Goal: Answer question/provide support

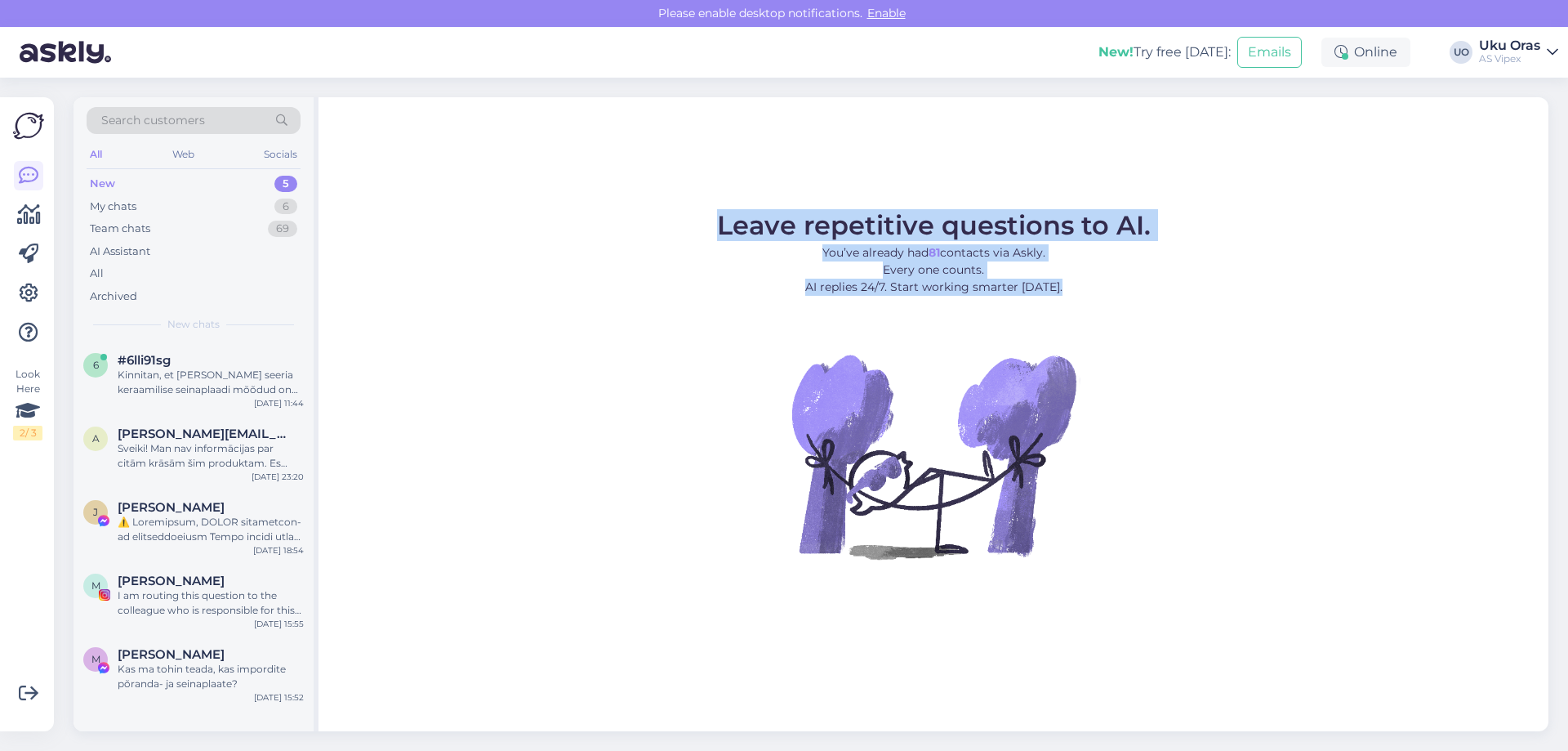
drag, startPoint x: 715, startPoint y: 226, endPoint x: 1192, endPoint y: 560, distance: 582.3
click at [1210, 545] on figure "Leave repetitive questions to AI. You’ve already had 81 contacts via Askly. Eve…" at bounding box center [934, 407] width 1201 height 390
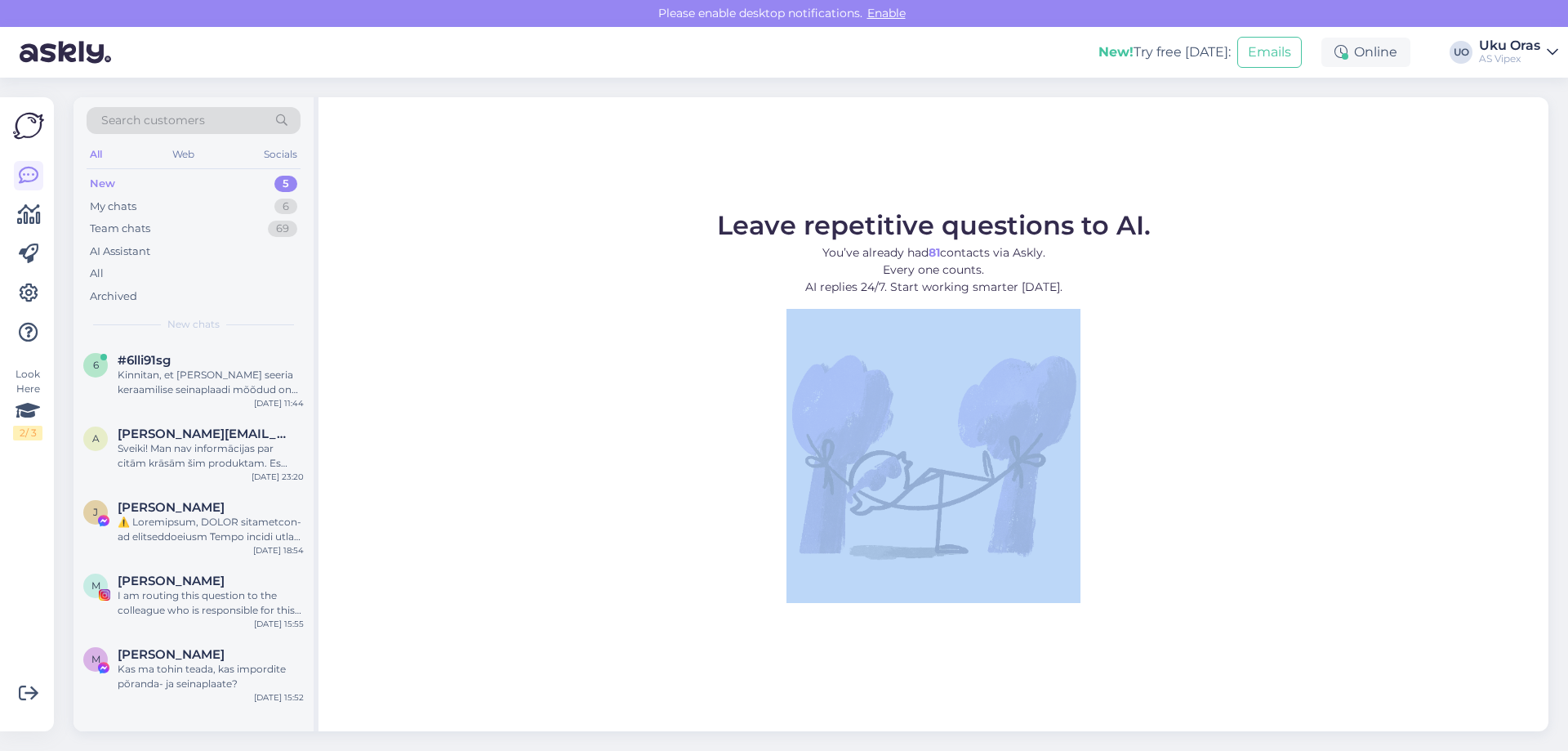
click at [1163, 581] on figure "Leave repetitive questions to AI. You’ve already had 81 contacts via Askly. Eve…" at bounding box center [934, 407] width 1201 height 390
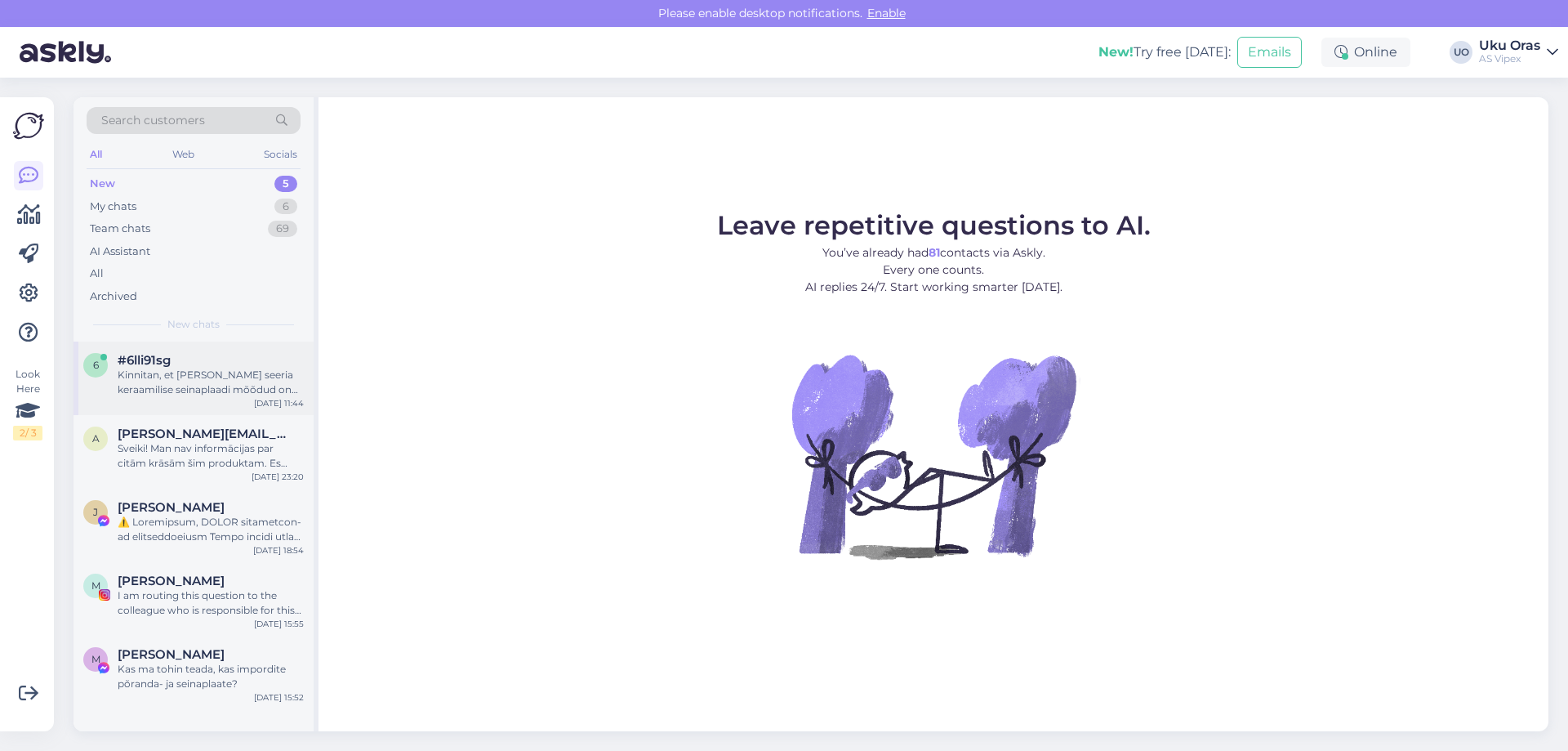
click at [109, 371] on div "6 #6lli91sg Kinnitan, et [PERSON_NAME] seeria keraamilise seinaplaadi mõõdud on…" at bounding box center [193, 375] width 220 height 44
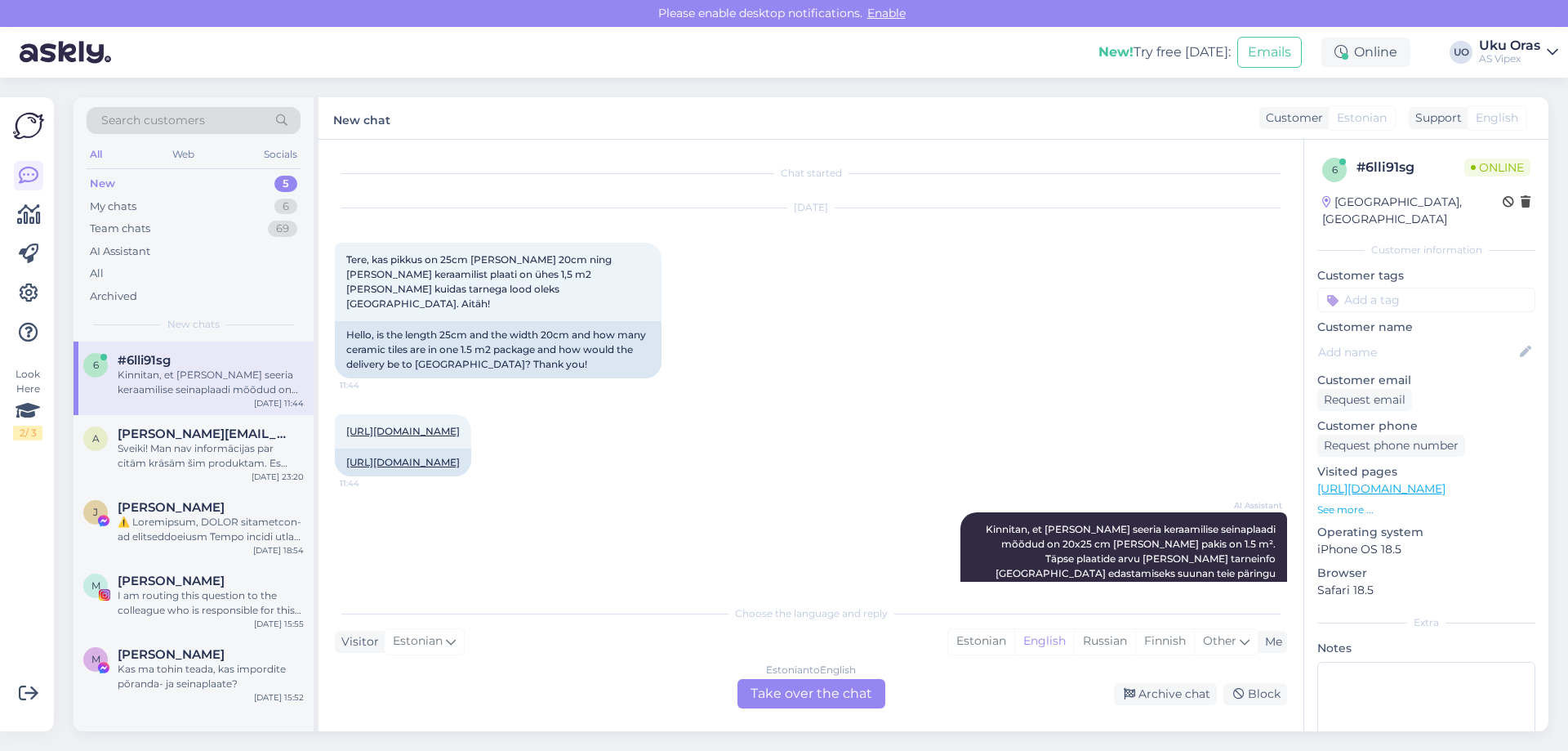
scroll to position [42, 0]
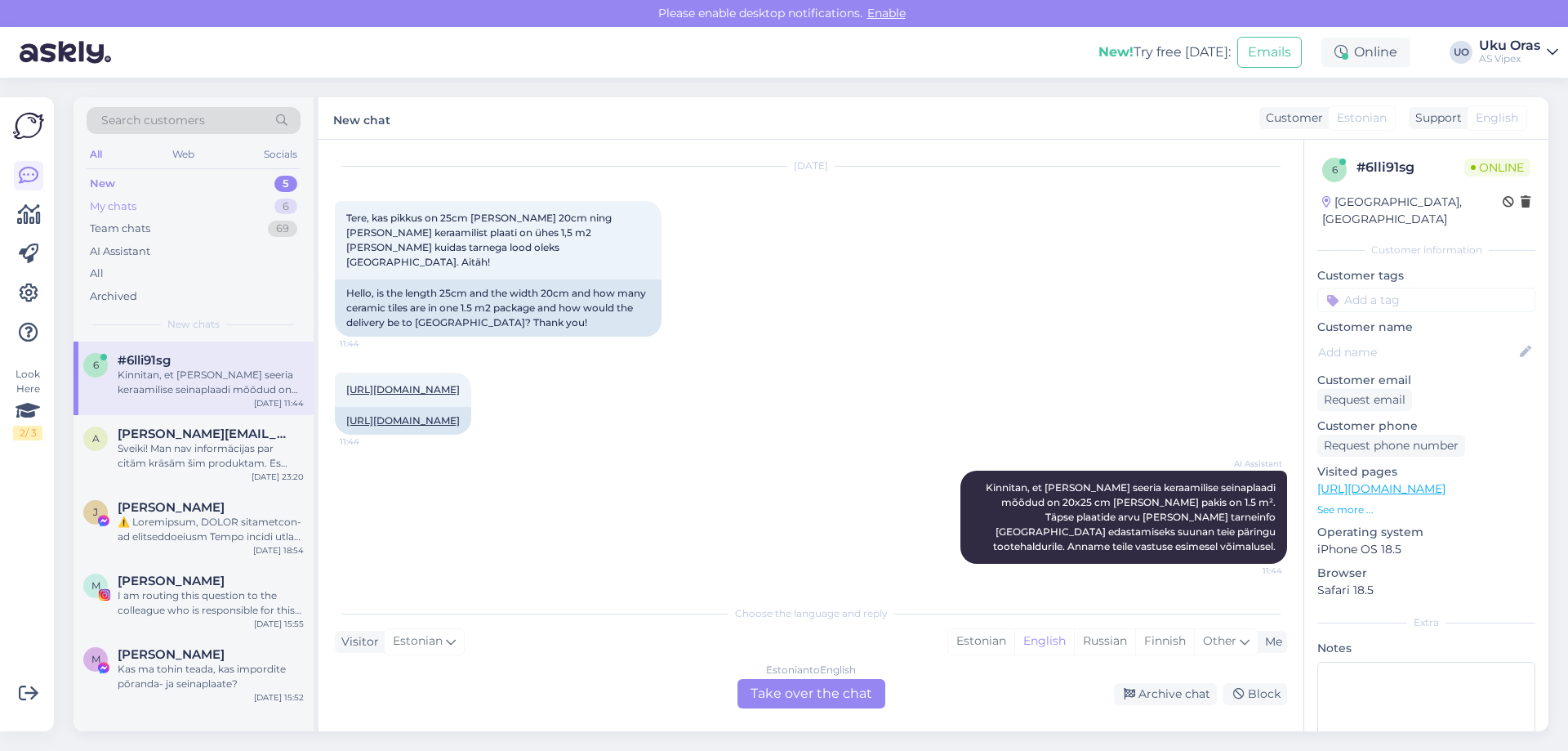
click at [187, 204] on div "My chats 6" at bounding box center [194, 206] width 214 height 23
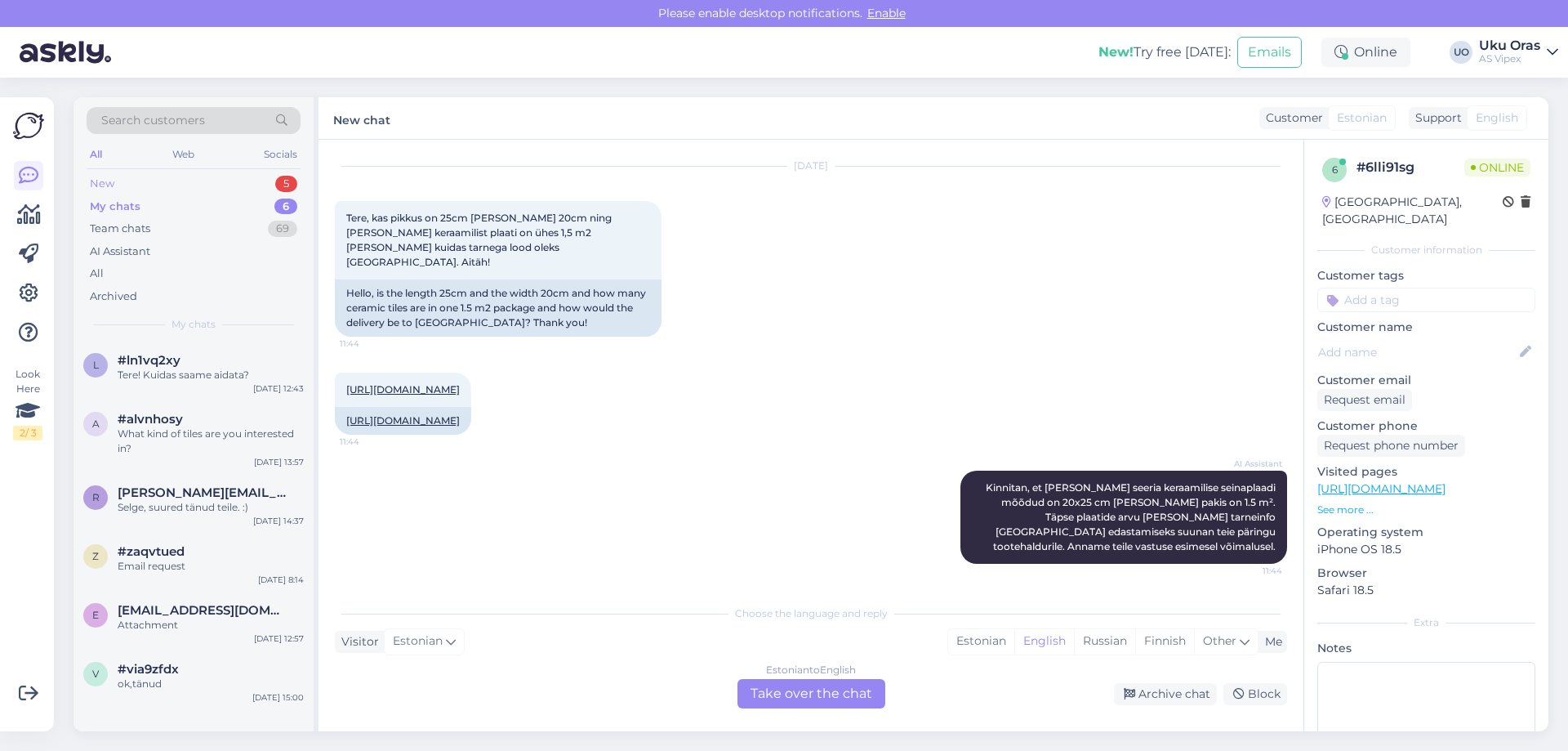
click at [127, 180] on div "New 5" at bounding box center [194, 184] width 214 height 23
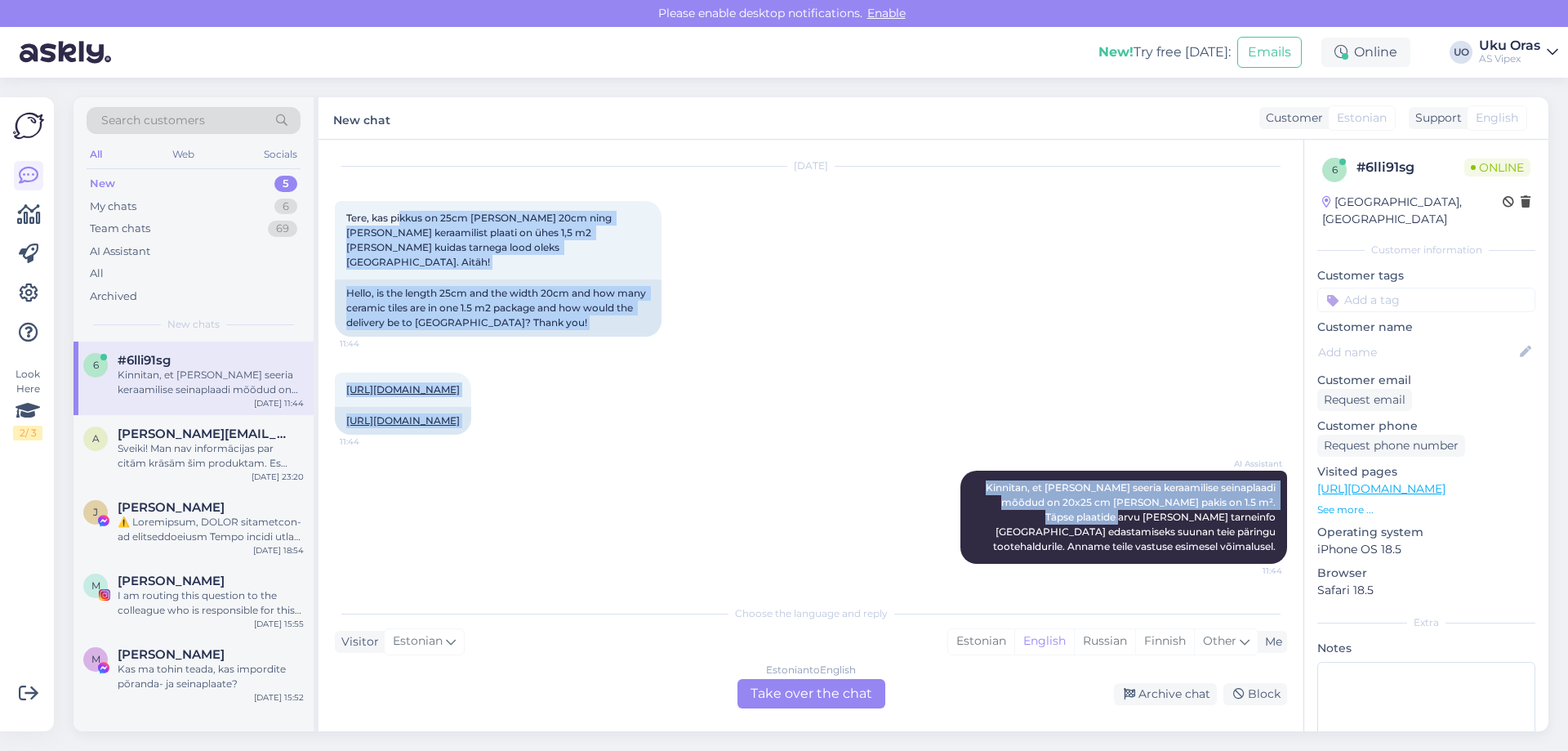
drag, startPoint x: 400, startPoint y: 198, endPoint x: 796, endPoint y: 534, distance: 519.3
click at [796, 534] on div "Chat started [DATE] Tere, kas pikkus on 25cm [PERSON_NAME] 20cm ning [PERSON_NA…" at bounding box center [819, 369] width 967 height 426
click at [796, 534] on div "AI Assistant Kinnitan, et [PERSON_NAME] seeria keraamilise seinaplaadi mõõdud o…" at bounding box center [811, 516] width 952 height 129
drag, startPoint x: 361, startPoint y: 190, endPoint x: 695, endPoint y: 510, distance: 462.6
click at [695, 510] on div "Chat started [DATE] Tere, kas pikkus on 25cm [PERSON_NAME] 20cm ning [PERSON_NA…" at bounding box center [819, 369] width 967 height 426
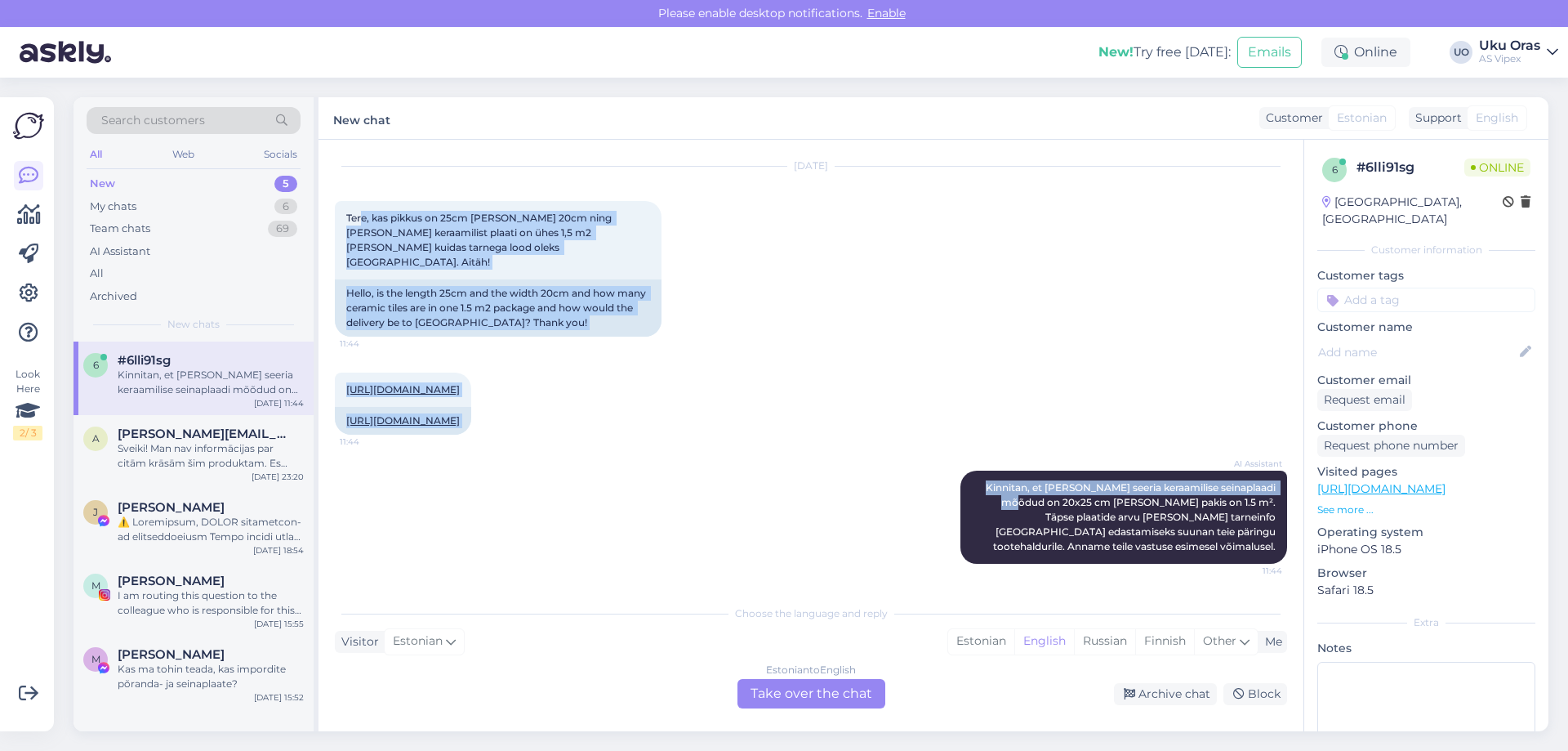
click at [695, 510] on div "AI Assistant Kinnitan, et [PERSON_NAME] seeria keraamilise seinaplaadi mõõdud o…" at bounding box center [811, 516] width 952 height 129
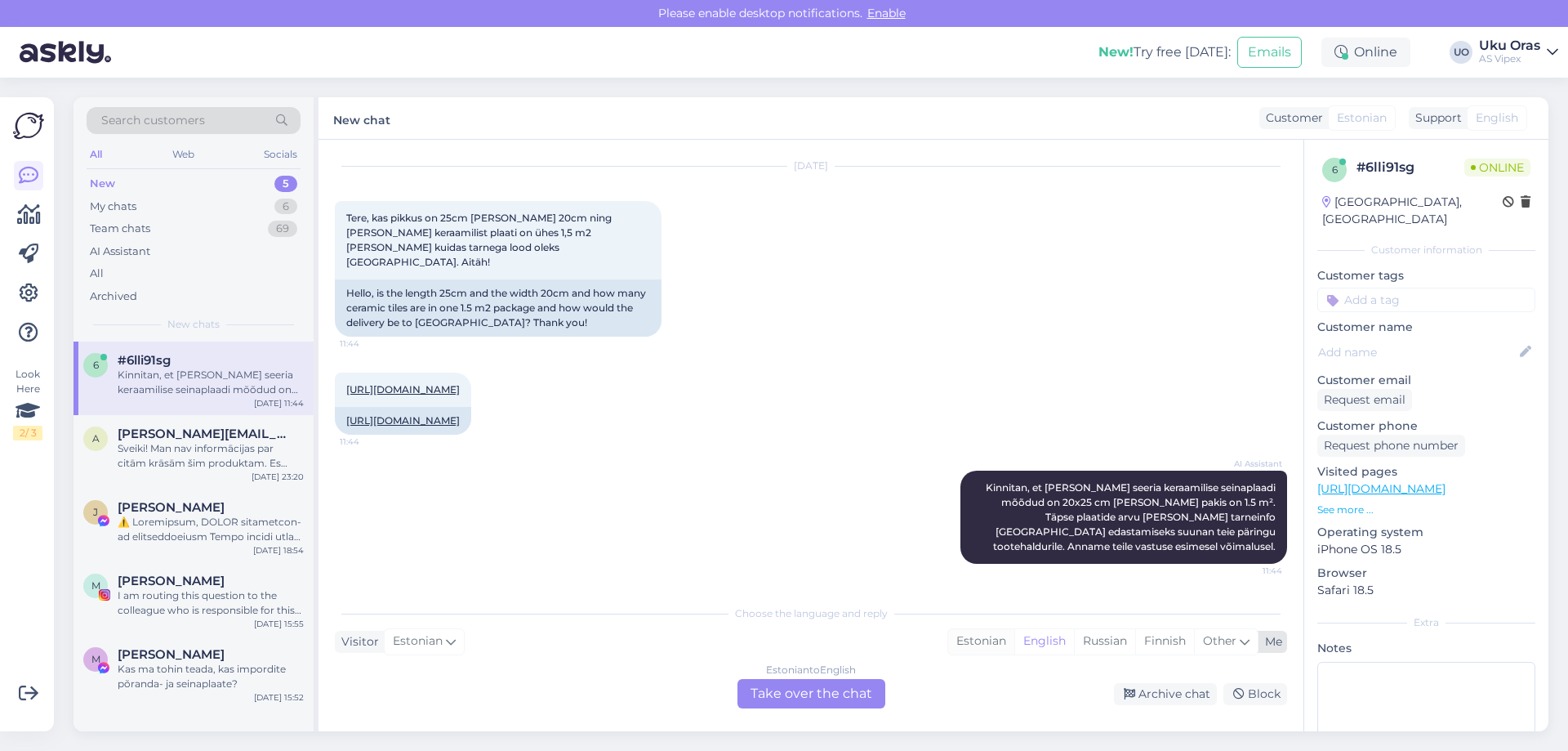
drag, startPoint x: 358, startPoint y: 180, endPoint x: 993, endPoint y: 643, distance: 785.9
click at [1001, 651] on div "Chat started [DATE] Tere, kas pikkus on 25cm [PERSON_NAME] 20cm ning [PERSON_NA…" at bounding box center [811, 435] width 985 height 591
click at [820, 452] on div "[URL][DOMAIN_NAME] 11:44 [URL][DOMAIN_NAME]" at bounding box center [811, 403] width 952 height 98
click at [168, 211] on div "My chats 6" at bounding box center [194, 206] width 214 height 23
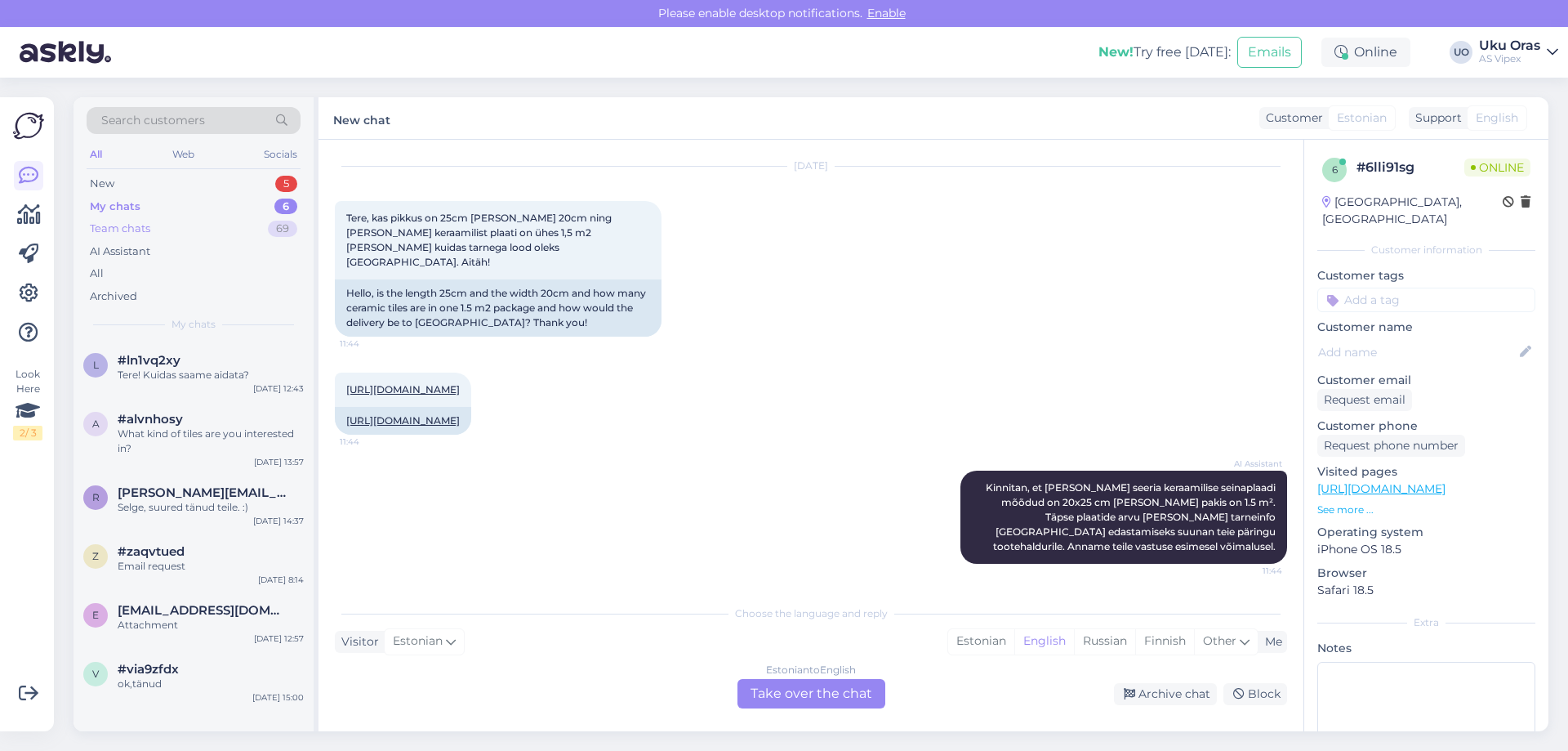
click at [146, 224] on div "Team chats" at bounding box center [120, 228] width 60 height 16
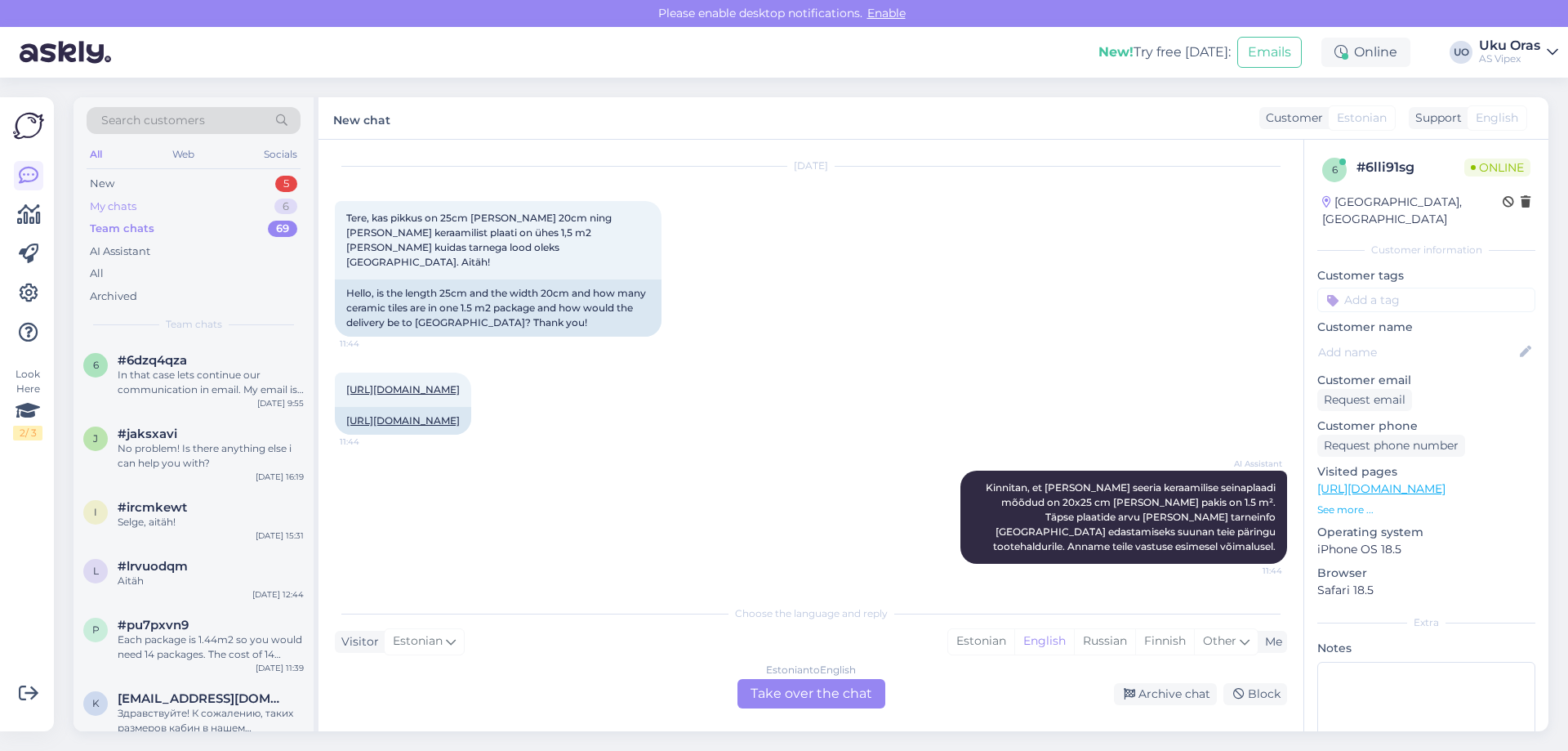
click at [146, 208] on div "My chats 6" at bounding box center [194, 206] width 214 height 23
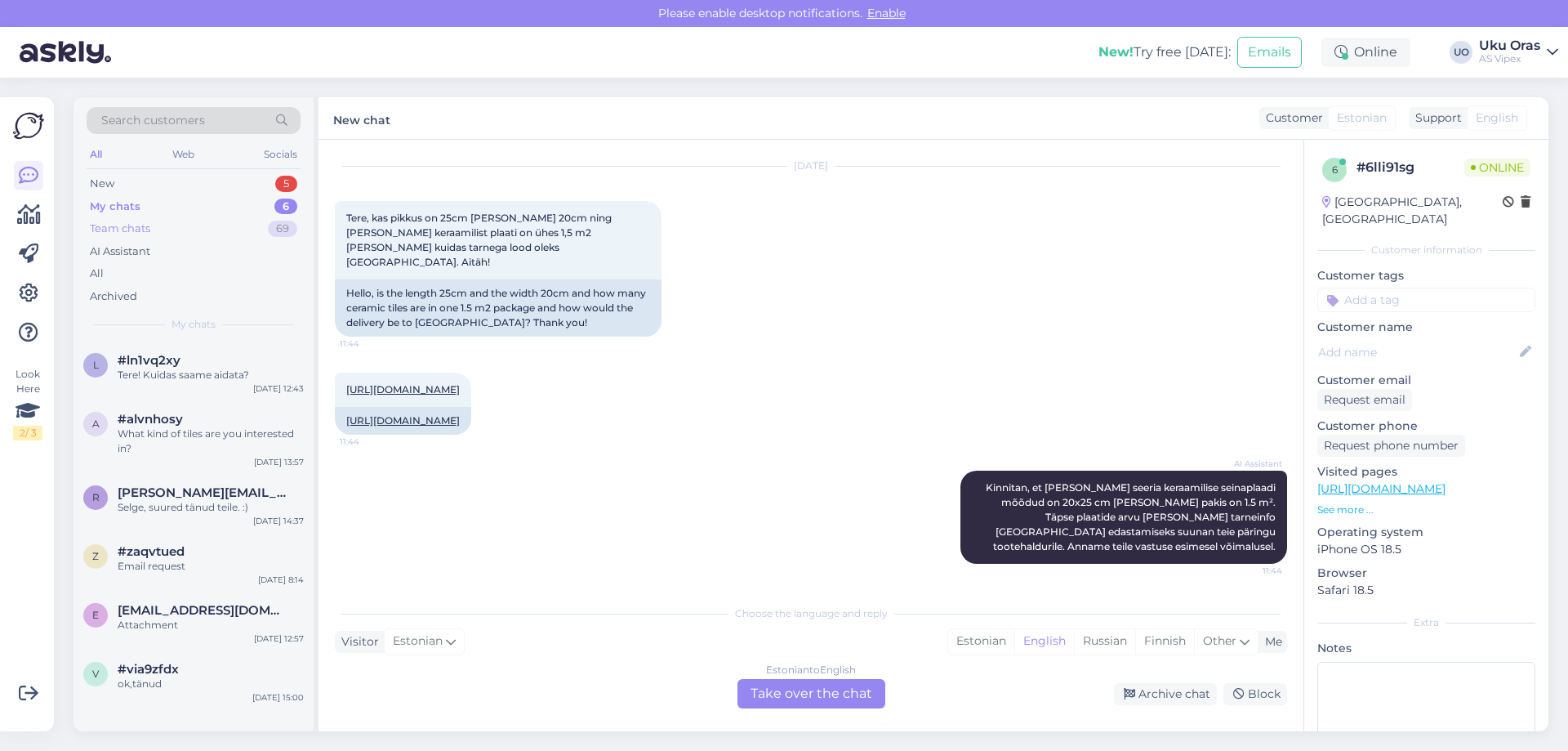
click at [127, 233] on div "Team chats" at bounding box center [120, 228] width 60 height 16
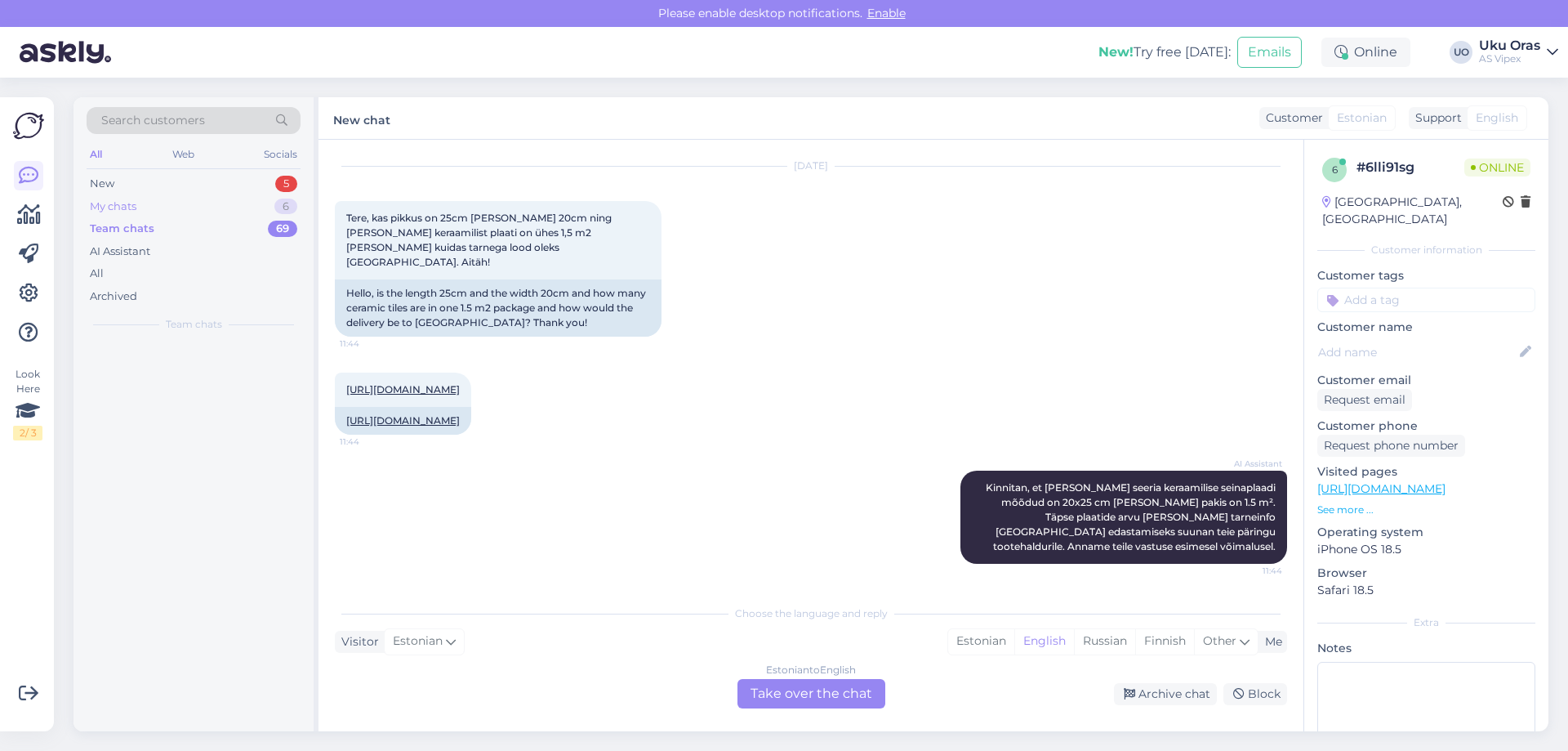
click at [143, 212] on div "My chats 6" at bounding box center [194, 206] width 214 height 23
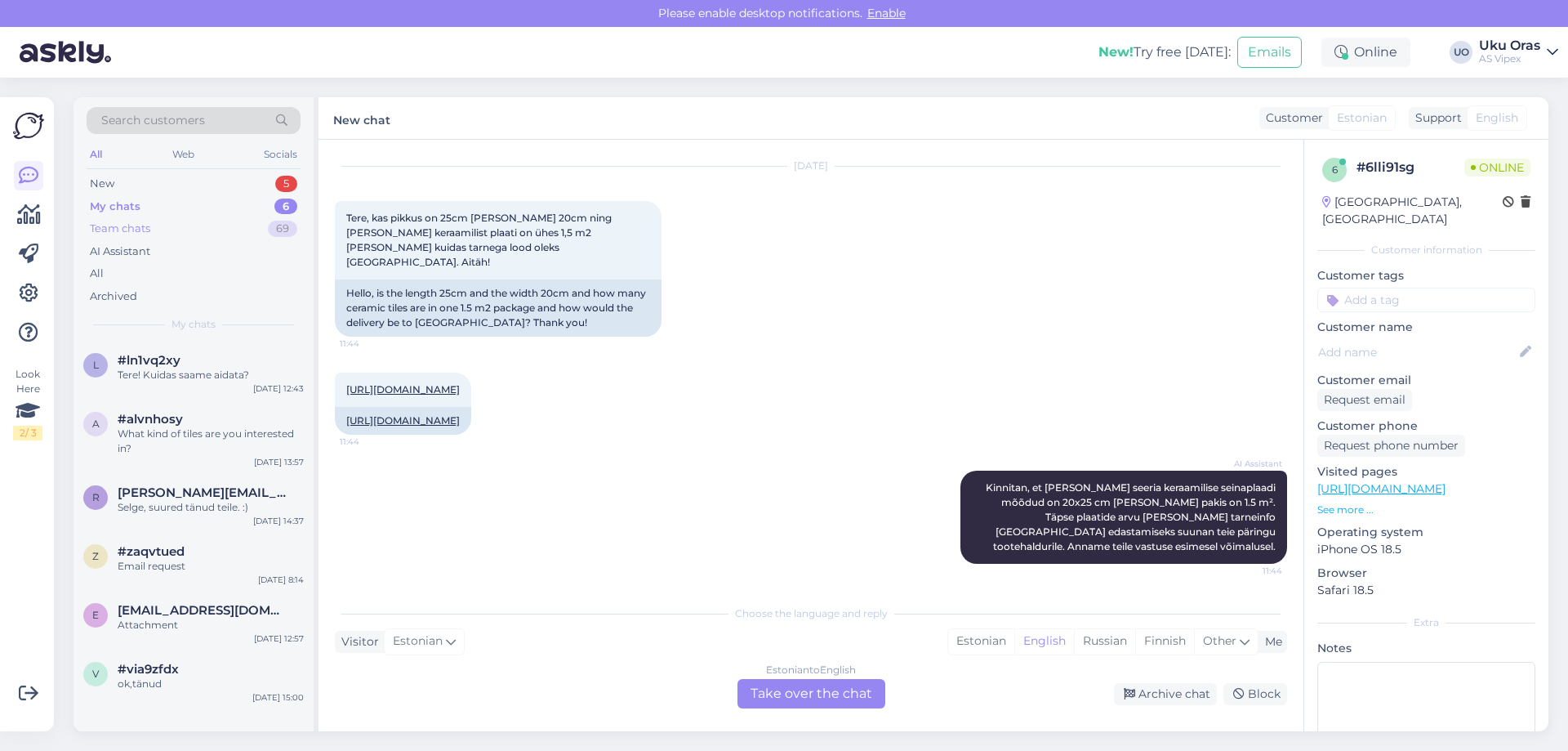
click at [139, 227] on div "Team chats" at bounding box center [120, 228] width 60 height 16
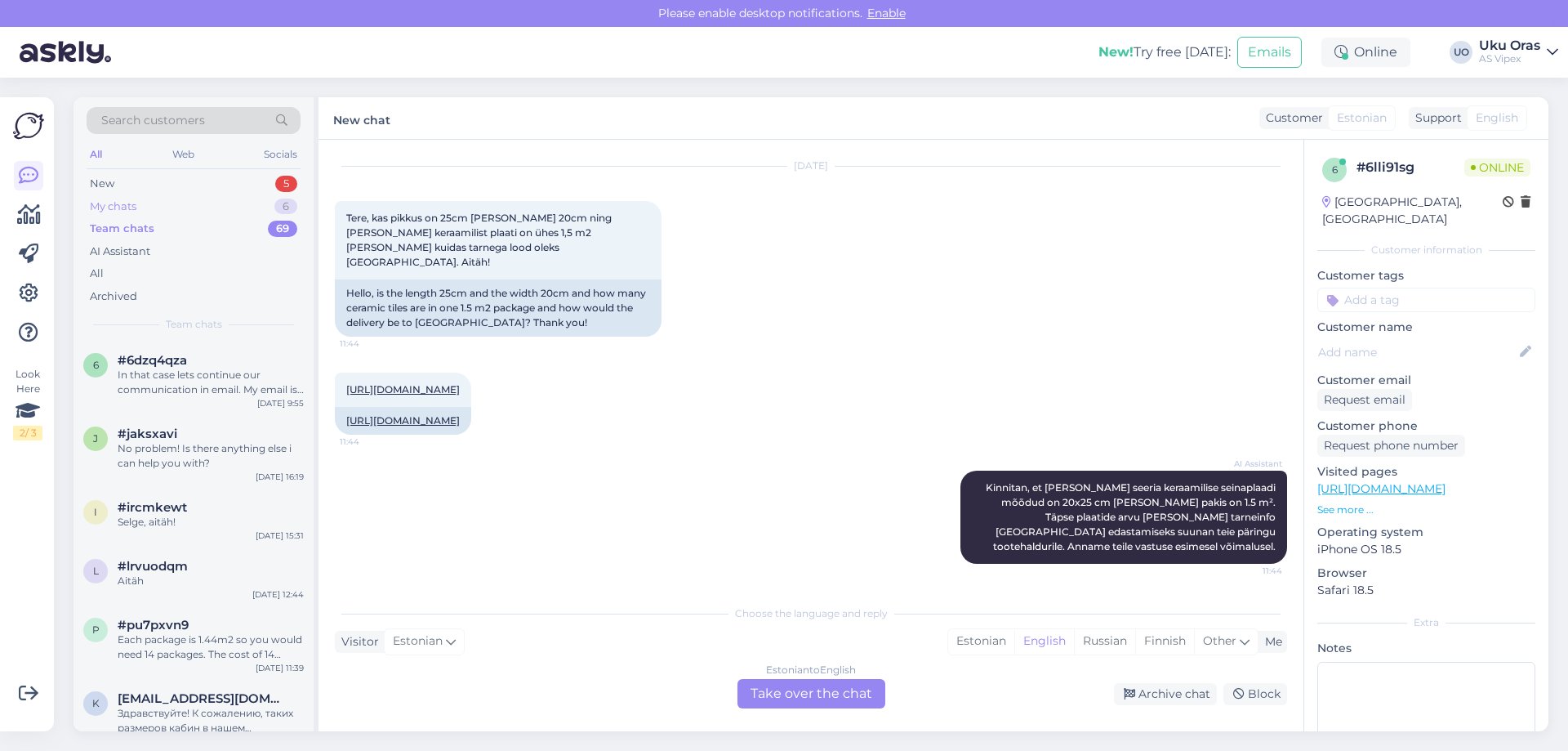
click at [160, 209] on div "My chats 6" at bounding box center [194, 206] width 214 height 23
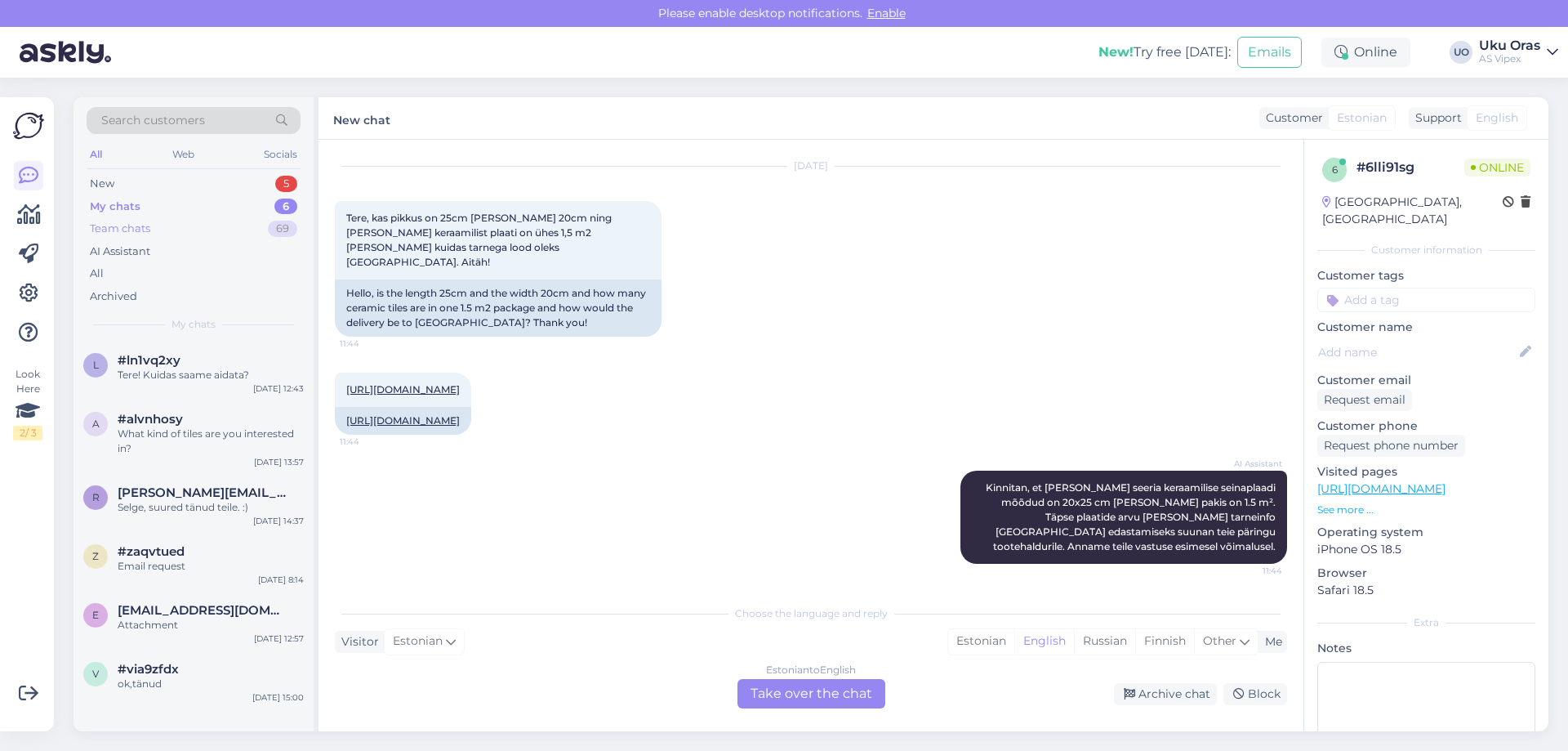
click at [163, 227] on div "Team chats 69" at bounding box center [194, 228] width 214 height 23
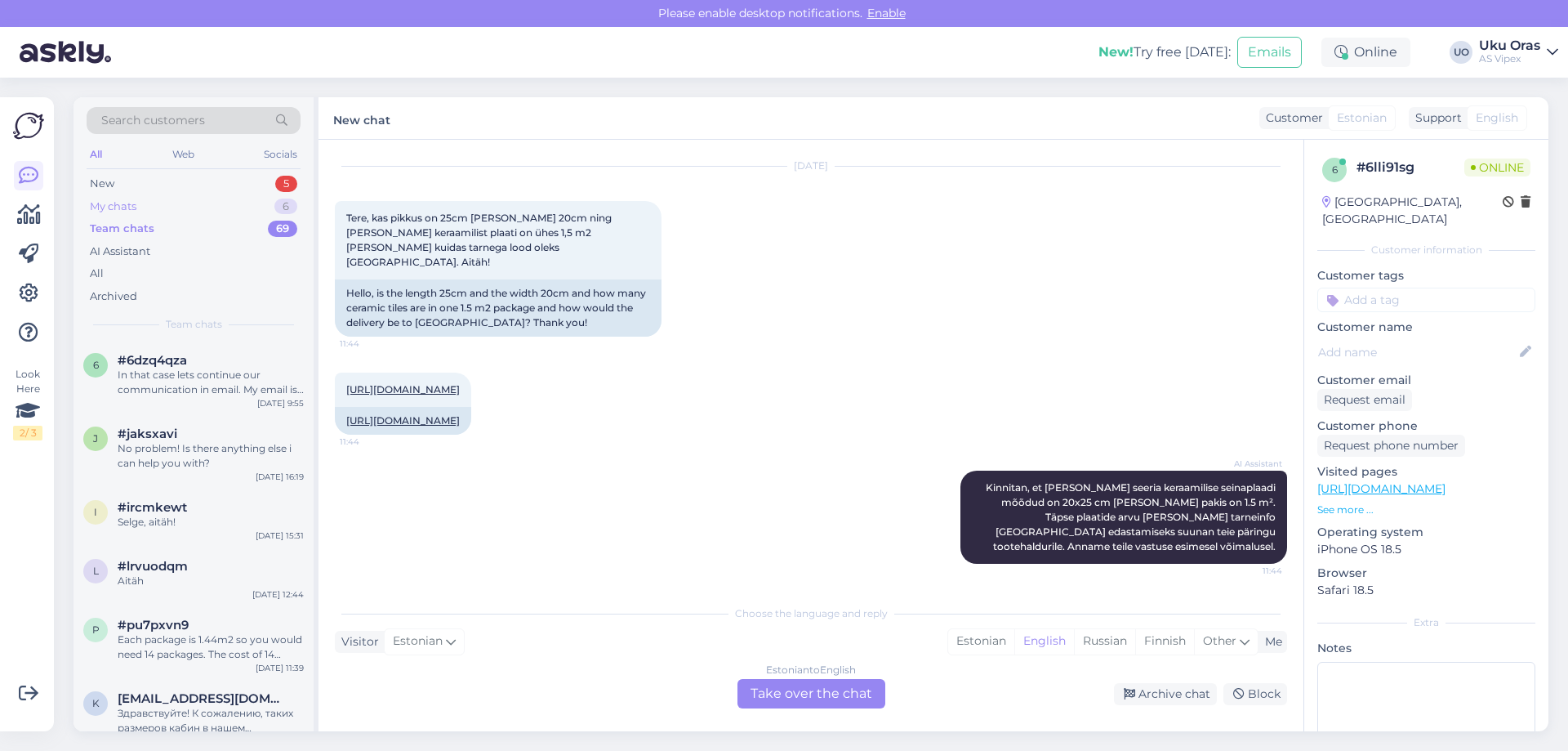
click at [169, 208] on div "My chats 6" at bounding box center [194, 206] width 214 height 23
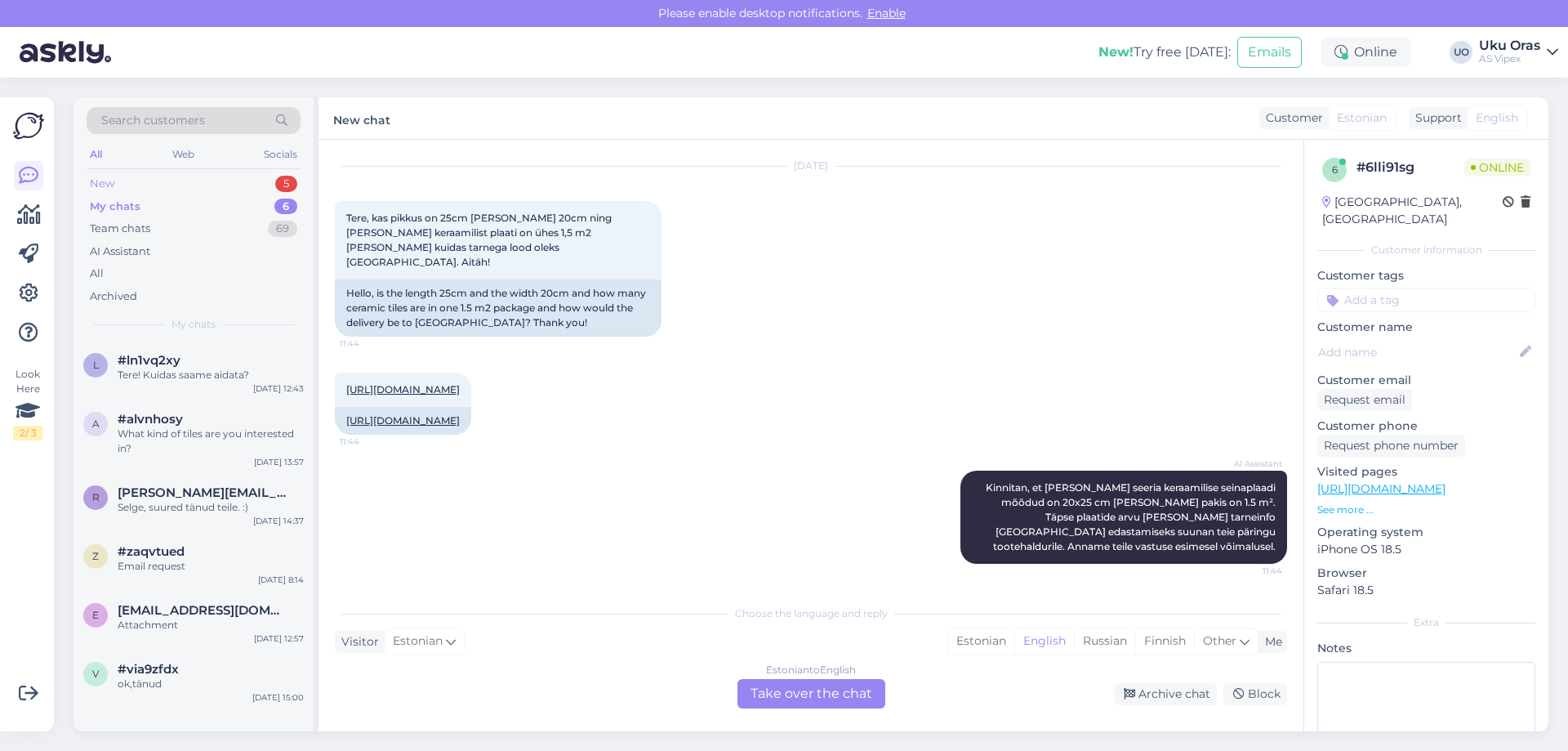
click at [189, 177] on div "New 5" at bounding box center [194, 184] width 214 height 23
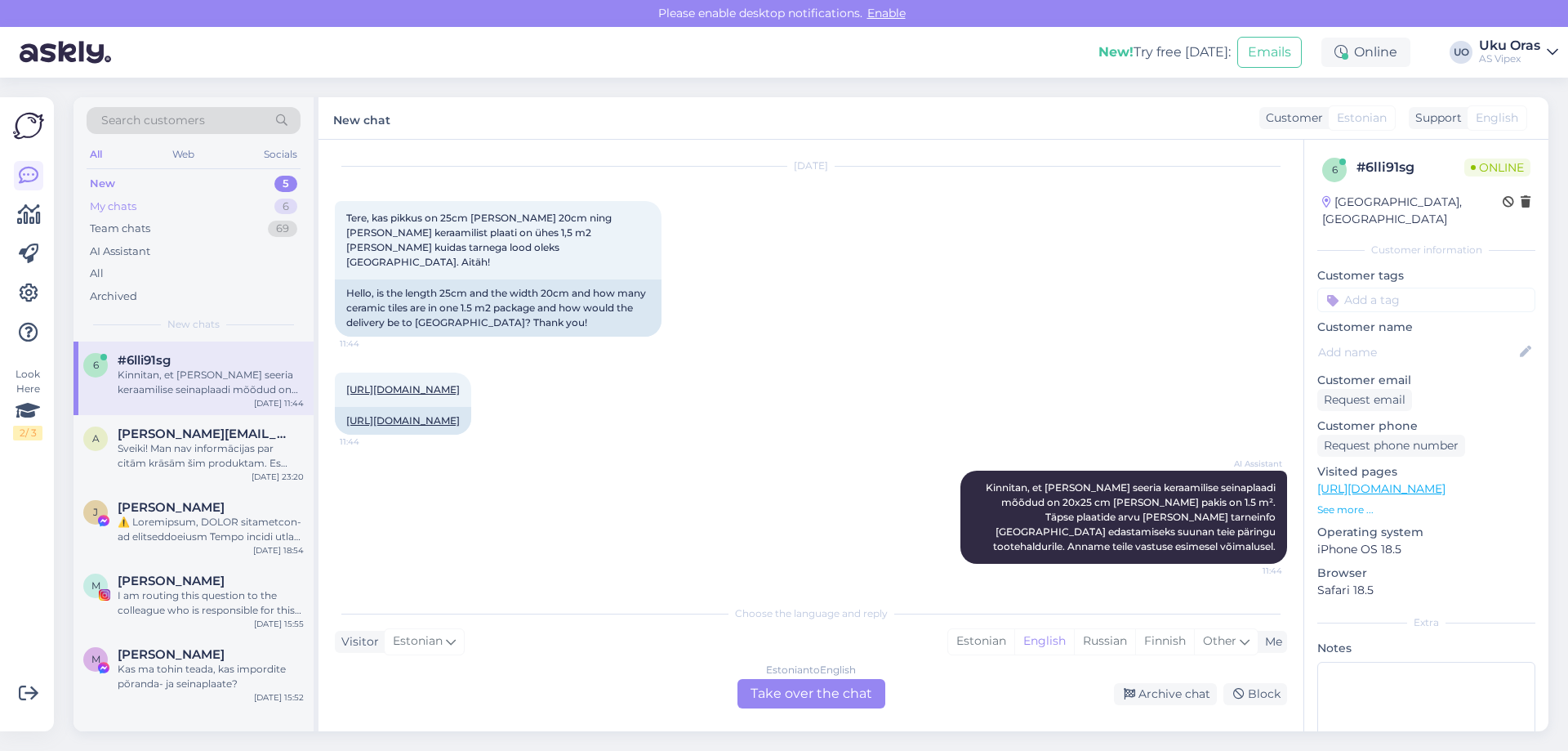
click at [175, 210] on div "My chats 6" at bounding box center [194, 206] width 214 height 23
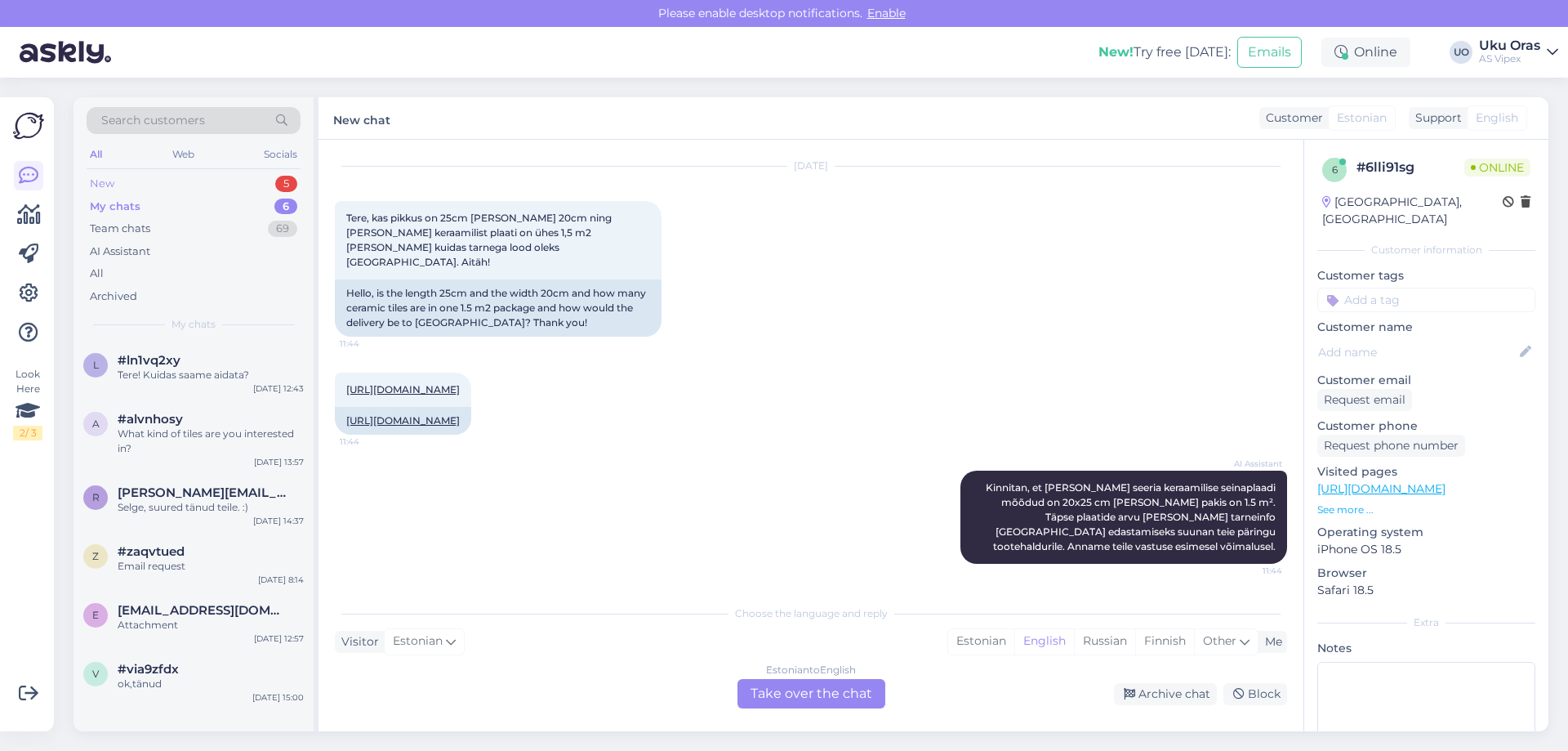
click at [181, 184] on div "New 5" at bounding box center [194, 184] width 214 height 23
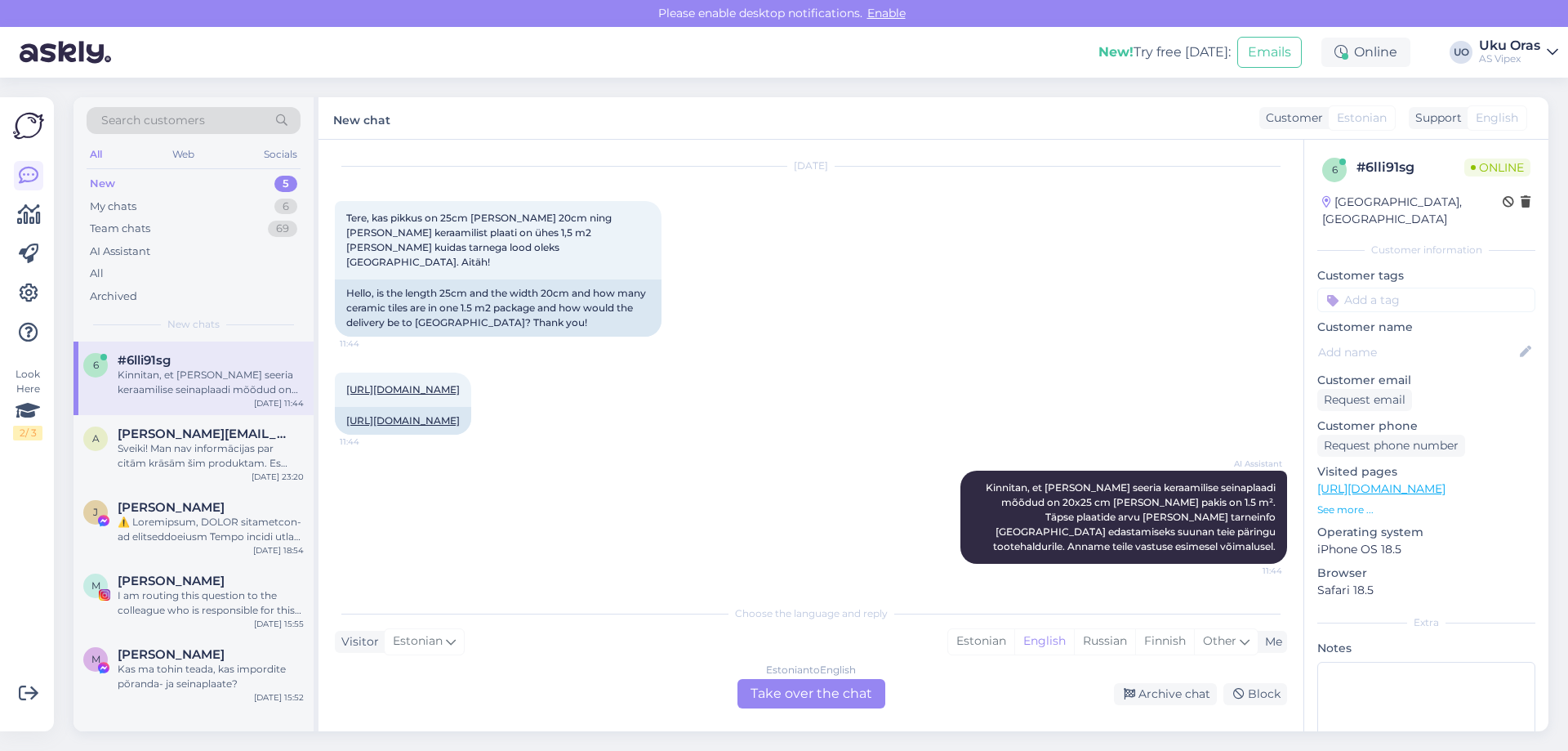
click at [241, 389] on div "Kinnitan, et [PERSON_NAME] seeria keraamilise seinaplaadi mõõdud on 20x25 cm [P…" at bounding box center [211, 382] width 186 height 29
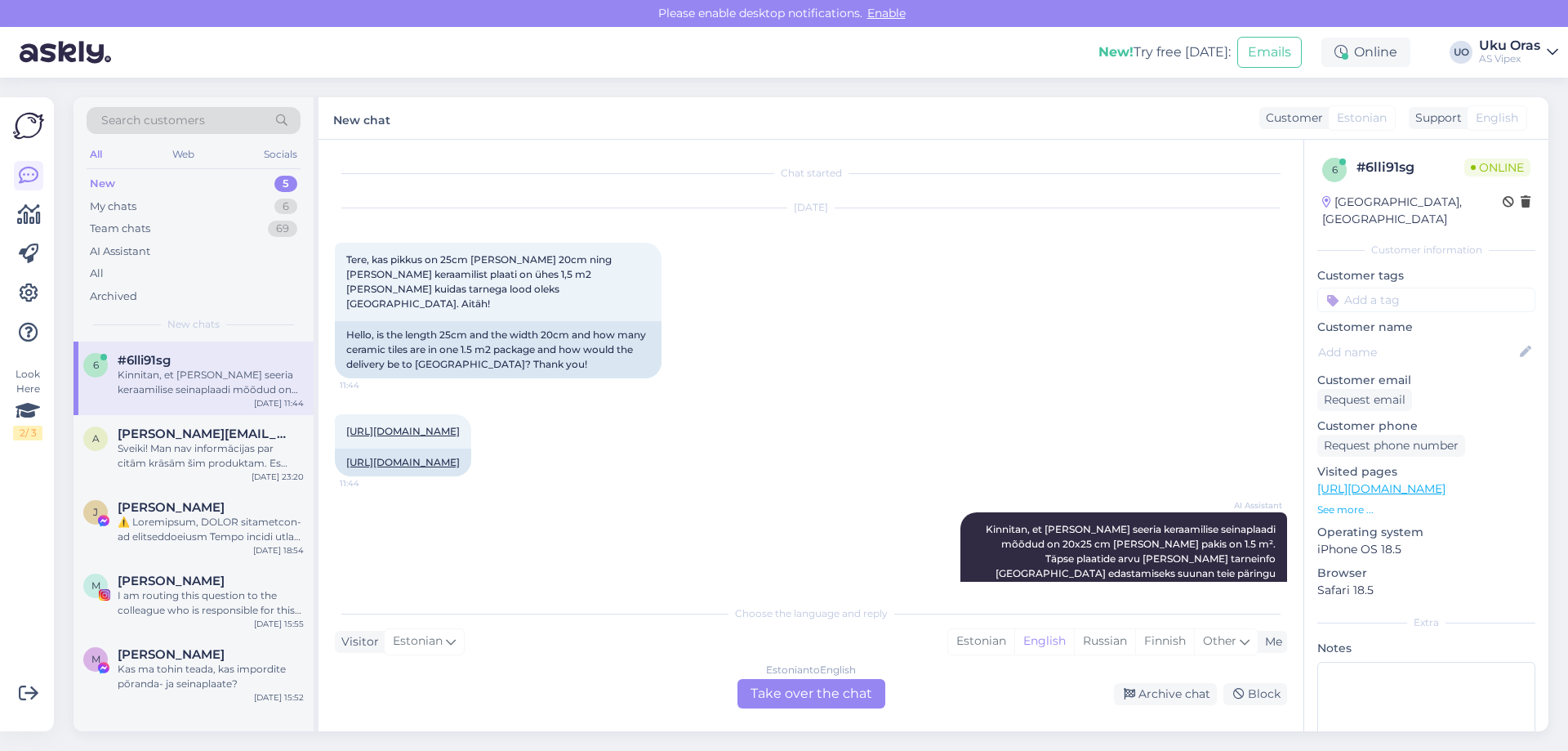
drag, startPoint x: 962, startPoint y: 405, endPoint x: 910, endPoint y: 284, distance: 131.7
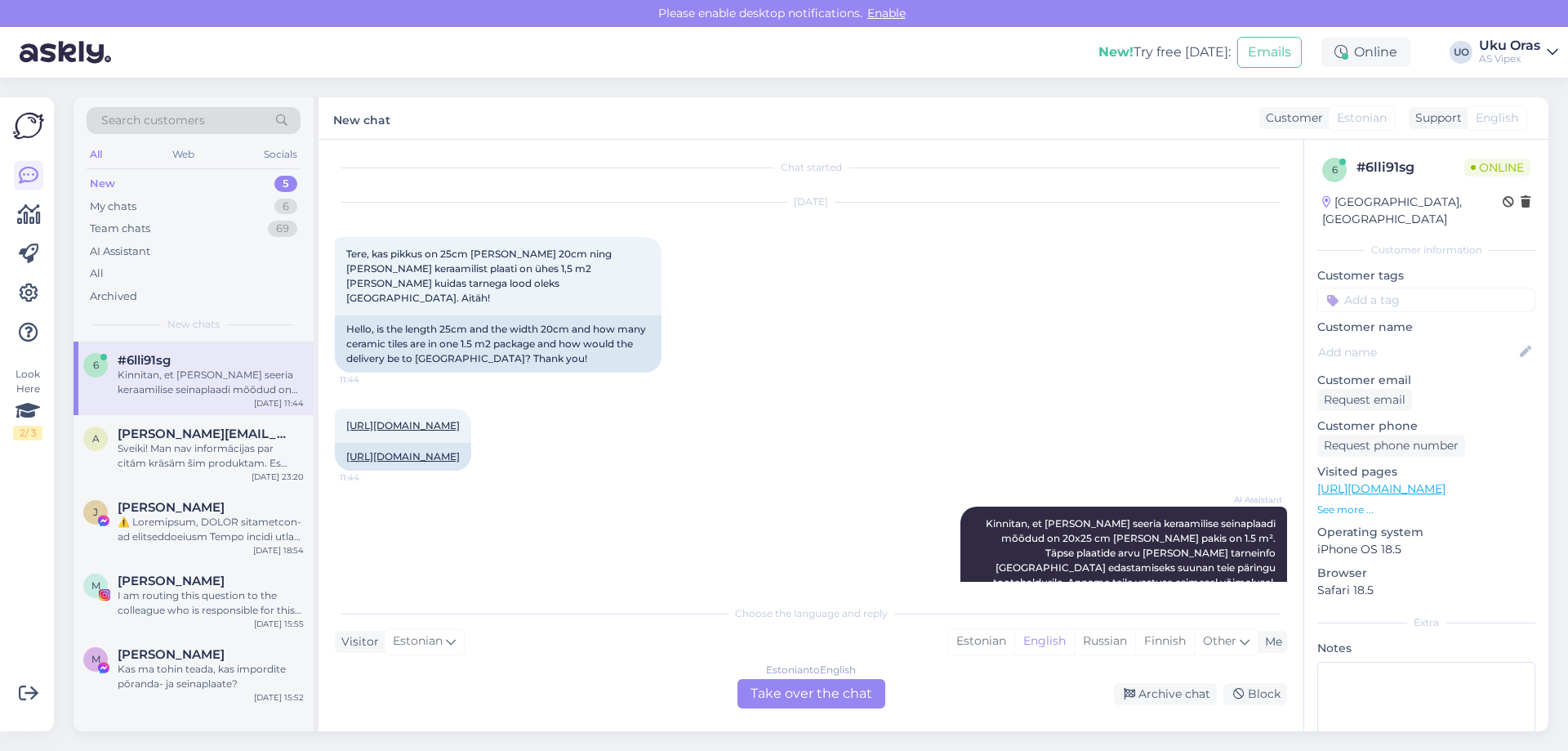
scroll to position [42, 0]
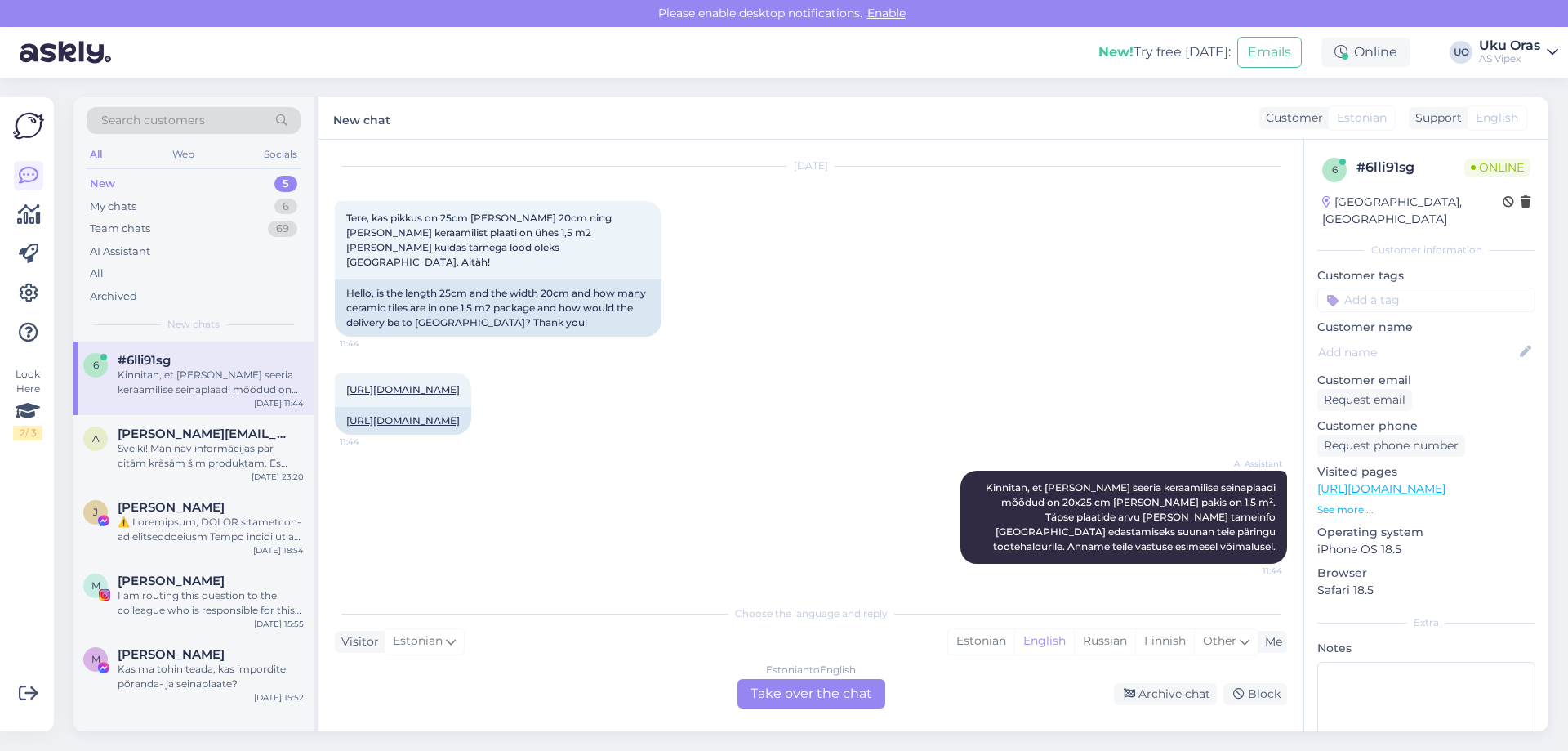
click at [228, 385] on div "Kinnitan, et [PERSON_NAME] seeria keraamilise seinaplaadi mõõdud on 20x25 cm [P…" at bounding box center [211, 382] width 186 height 29
drag, startPoint x: 752, startPoint y: 217, endPoint x: 772, endPoint y: 481, distance: 264.8
click at [772, 481] on div "Chat started [DATE] Tere, kas pikkus on 25cm [PERSON_NAME] 20cm ning [PERSON_NA…" at bounding box center [819, 369] width 967 height 426
click at [772, 481] on div "AI Assistant Kinnitan, et [PERSON_NAME] seeria keraamilise seinaplaadi mõõdud o…" at bounding box center [811, 516] width 952 height 129
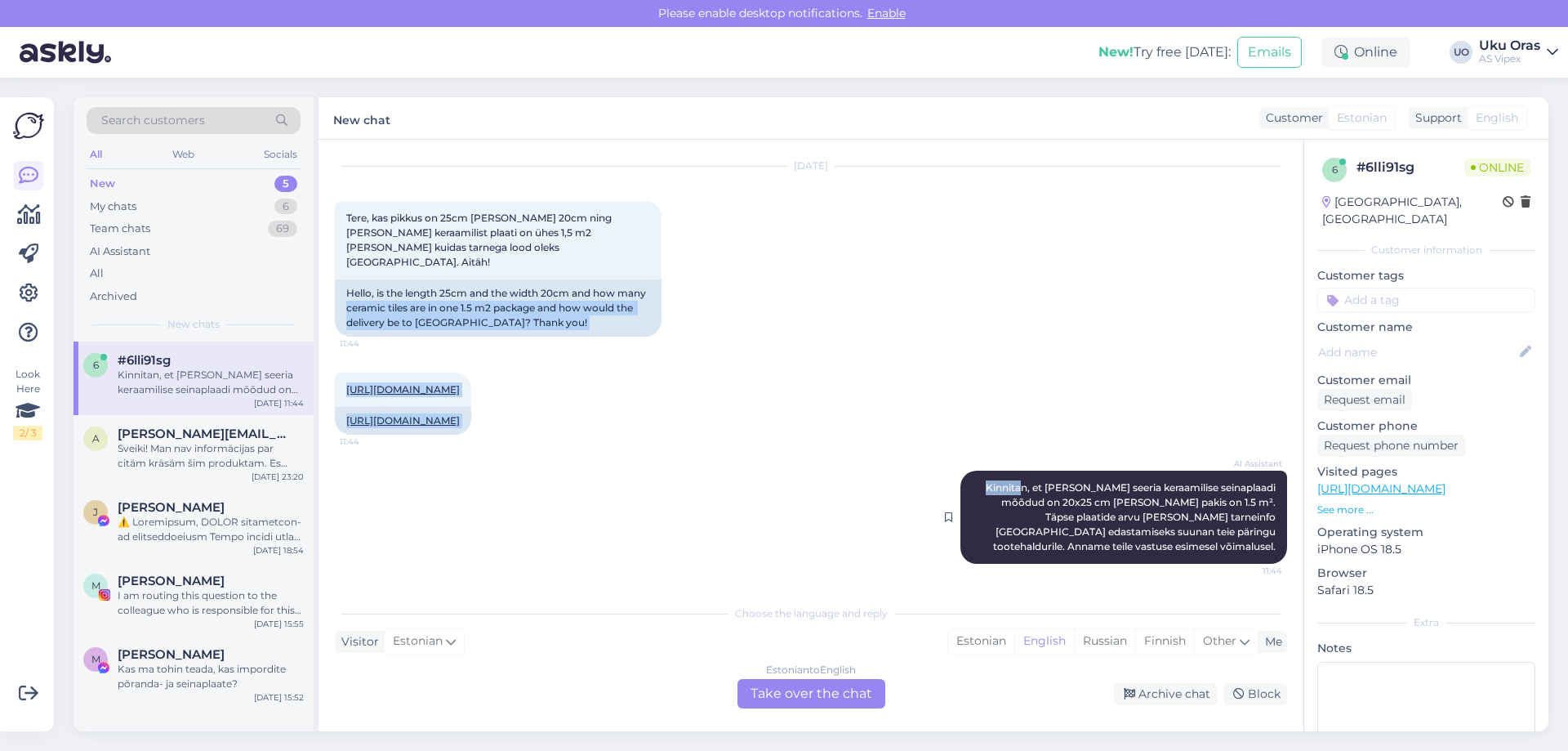
drag, startPoint x: 516, startPoint y: 258, endPoint x: 1001, endPoint y: 495, distance: 539.8
click at [1001, 495] on div "Chat started [DATE] Tere, kas pikkus on 25cm [PERSON_NAME] 20cm ning [PERSON_NA…" at bounding box center [819, 369] width 967 height 426
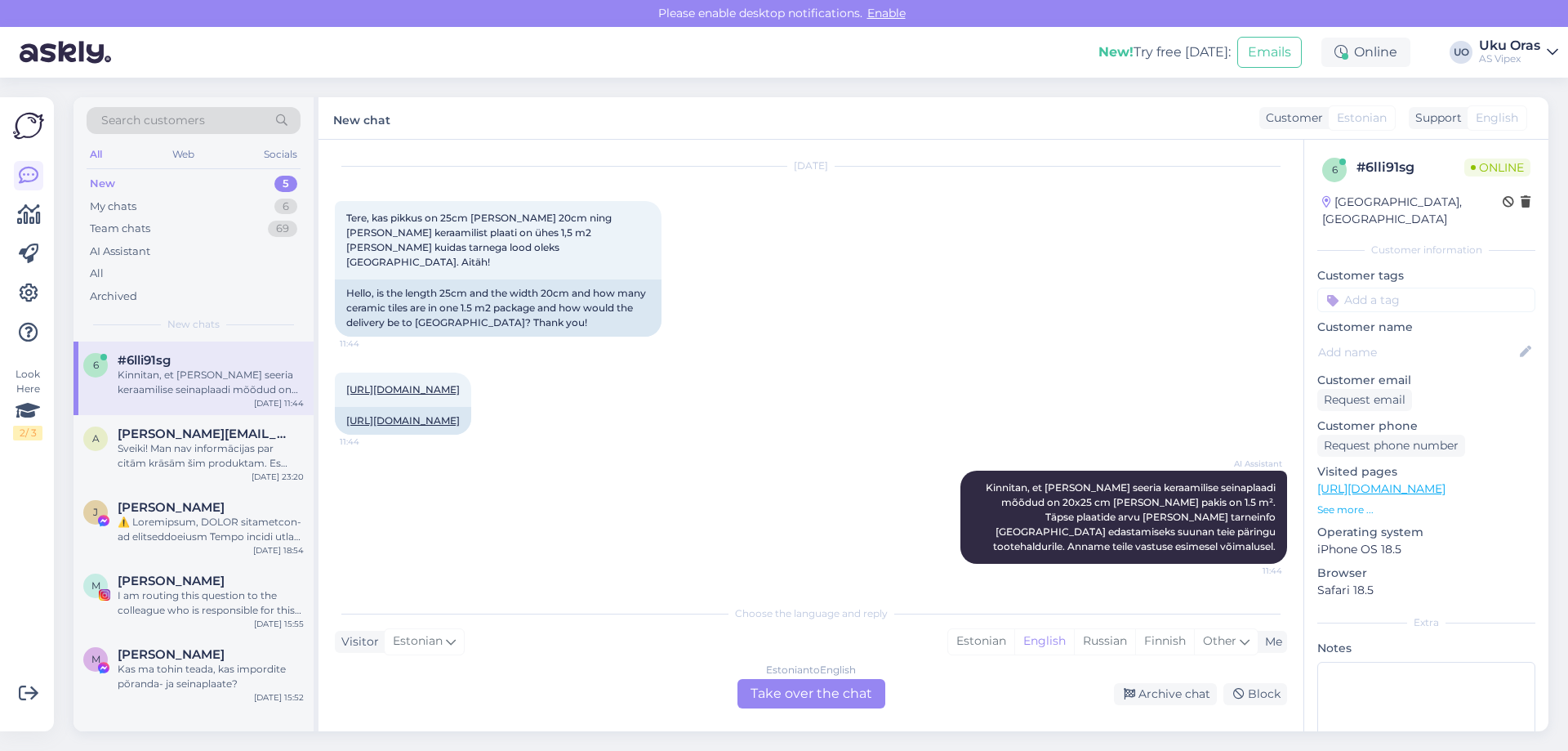
click at [885, 339] on div "[DATE] Tere, kas pikkus on 25cm [PERSON_NAME] 20cm ning [PERSON_NAME] keraamili…" at bounding box center [811, 251] width 952 height 206
drag, startPoint x: 890, startPoint y: 221, endPoint x: 807, endPoint y: 220, distance: 83.0
click at [807, 221] on div "[DATE] Tere, kas pikkus on 25cm [PERSON_NAME] 20cm ning [PERSON_NAME] keraamili…" at bounding box center [811, 251] width 952 height 206
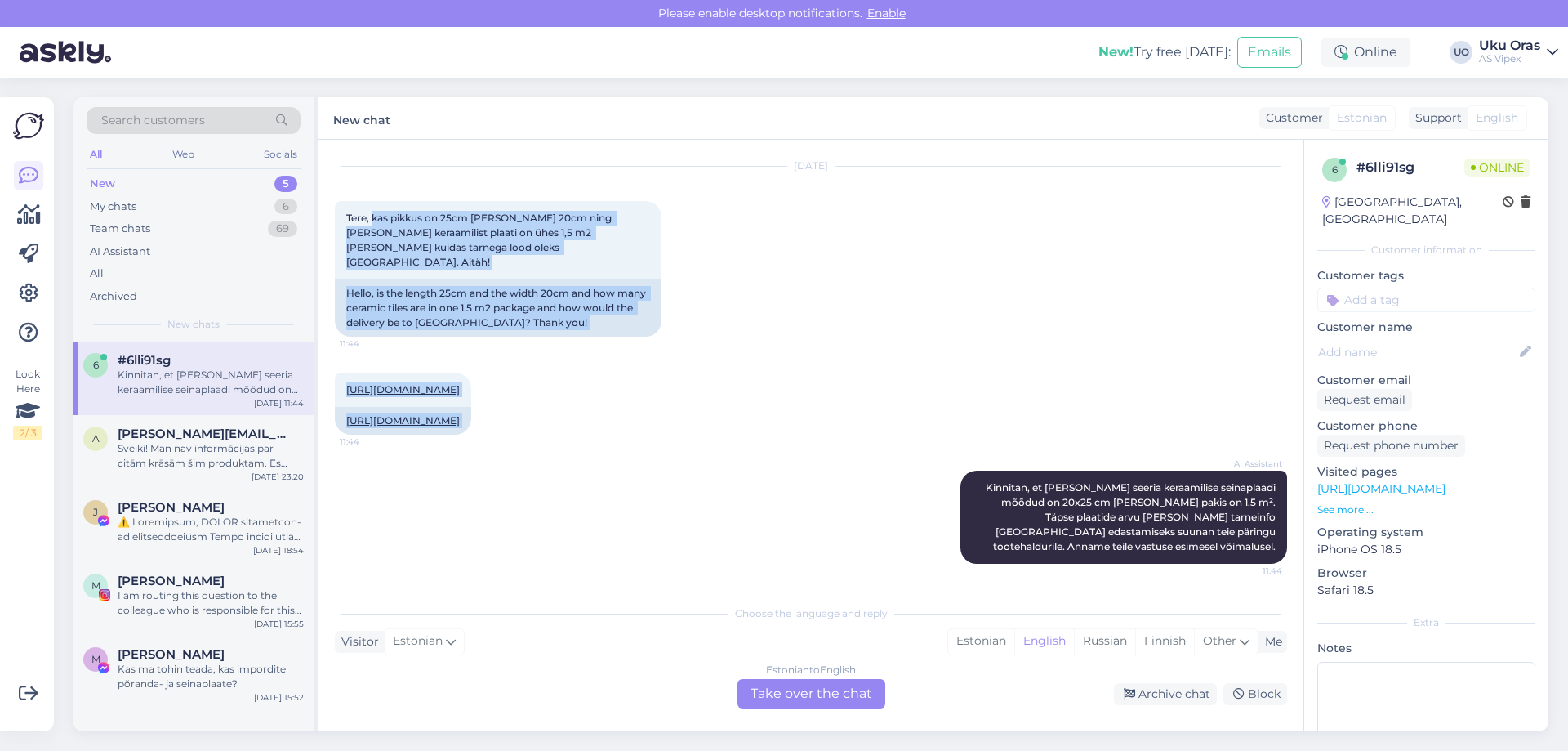
drag, startPoint x: 374, startPoint y: 196, endPoint x: 768, endPoint y: 492, distance: 492.8
click at [768, 492] on div "Chat started [DATE] Tere, kas pikkus on 25cm [PERSON_NAME] 20cm ning [PERSON_NA…" at bounding box center [819, 369] width 967 height 426
click at [768, 492] on div "AI Assistant Kinnitan, et [PERSON_NAME] seeria keraamilise seinaplaadi mõõdud o…" at bounding box center [811, 516] width 952 height 129
